Goal: Task Accomplishment & Management: Use online tool/utility

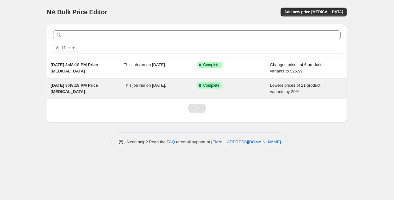
click at [75, 89] on div "[DATE] 3:48:18 PM Price [MEDICAL_DATA]" at bounding box center [87, 88] width 73 height 13
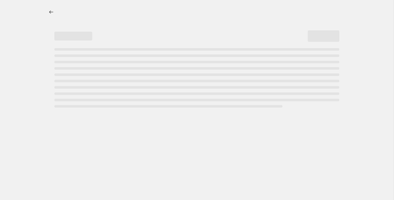
select select "percentage"
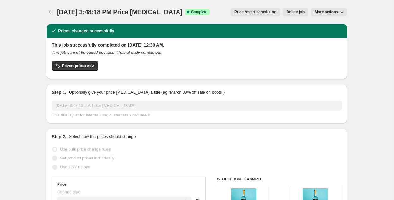
click at [243, 12] on span "Price revert scheduling" at bounding box center [256, 11] width 42 height 5
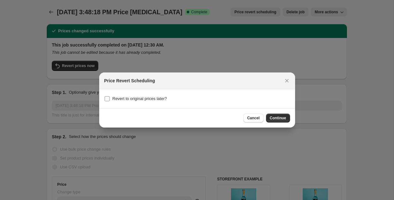
click at [108, 98] on input "Revert to original prices later?" at bounding box center [107, 98] width 5 height 5
checkbox input "true"
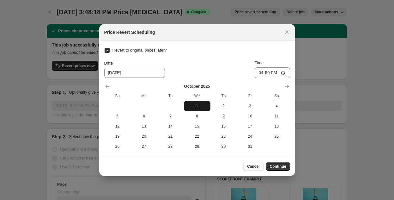
click at [195, 103] on span "1" at bounding box center [197, 105] width 21 height 5
click at [271, 71] on input "16:50" at bounding box center [272, 72] width 35 height 11
click at [284, 72] on input "16:50" at bounding box center [272, 72] width 35 height 11
type input "00:01"
click at [287, 56] on div "Revert to original prices later? Date [DATE] Time 00:[DATE] Mo Tu We Th Fr Sa 1…" at bounding box center [197, 99] width 186 height 106
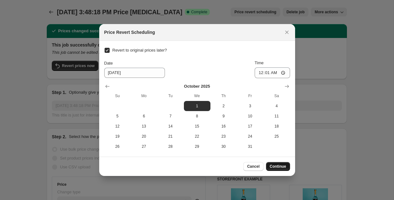
click at [277, 166] on span "Continue" at bounding box center [278, 166] width 16 height 5
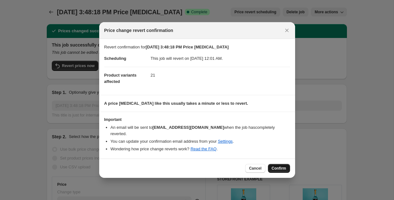
click at [274, 167] on span "Confirm" at bounding box center [279, 168] width 15 height 5
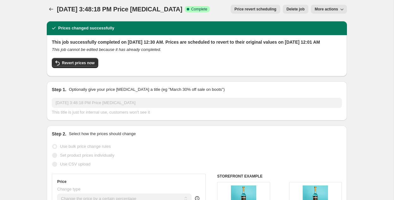
scroll to position [3, 0]
